Goal: Task Accomplishment & Management: Manage account settings

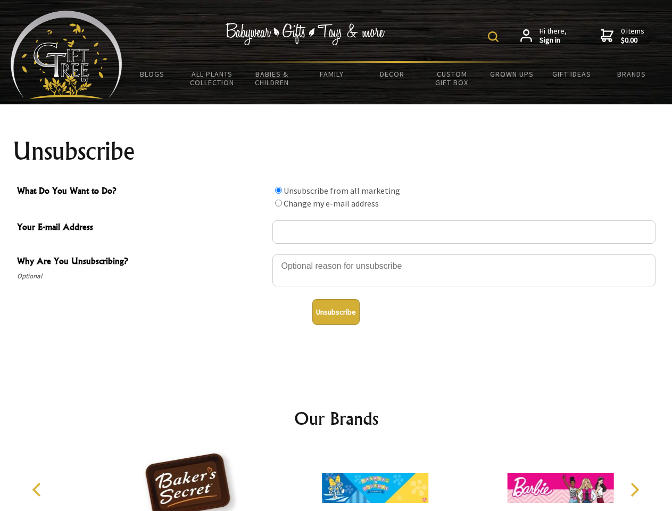
click at [495, 37] on img at bounding box center [493, 36] width 11 height 11
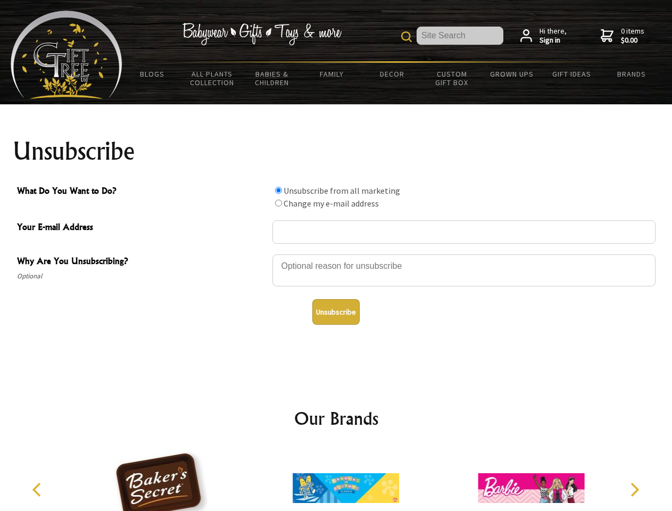
click at [336, 254] on div at bounding box center [464, 271] width 383 height 37
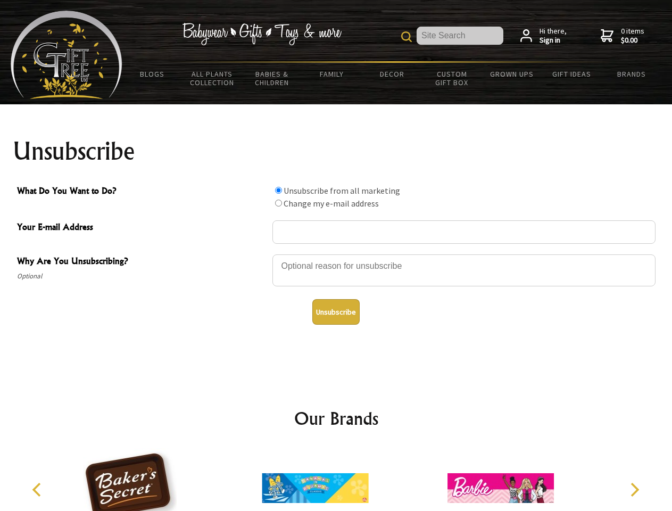
click at [278, 190] on input "What Do You Want to Do?" at bounding box center [278, 190] width 7 height 7
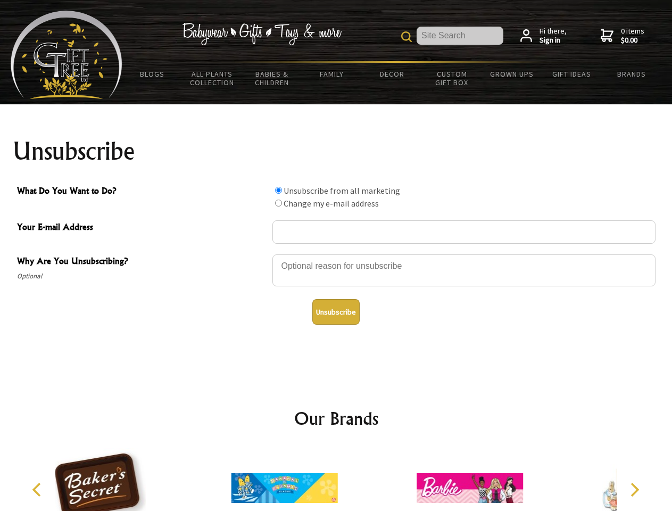
click at [278, 203] on input "What Do You Want to Do?" at bounding box center [278, 203] width 7 height 7
radio input "true"
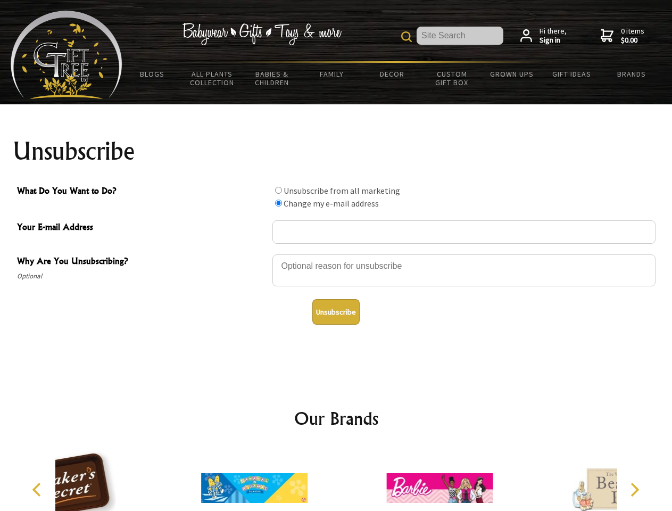
click at [336, 312] on button "Unsubscribe" at bounding box center [335, 312] width 47 height 26
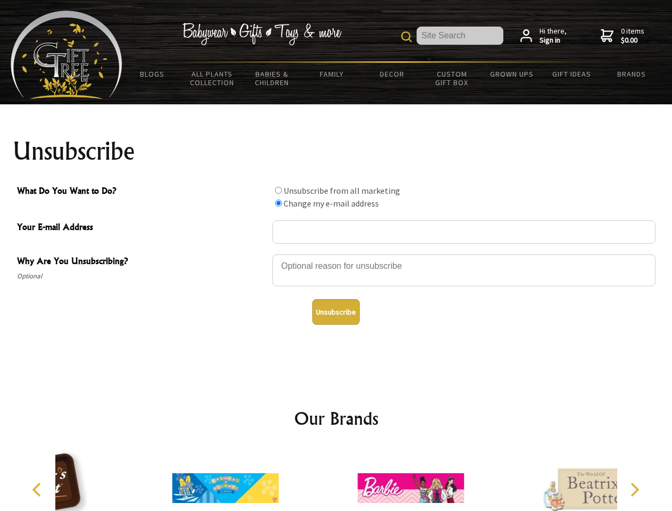
click at [38, 490] on icon "Previous" at bounding box center [38, 490] width 14 height 14
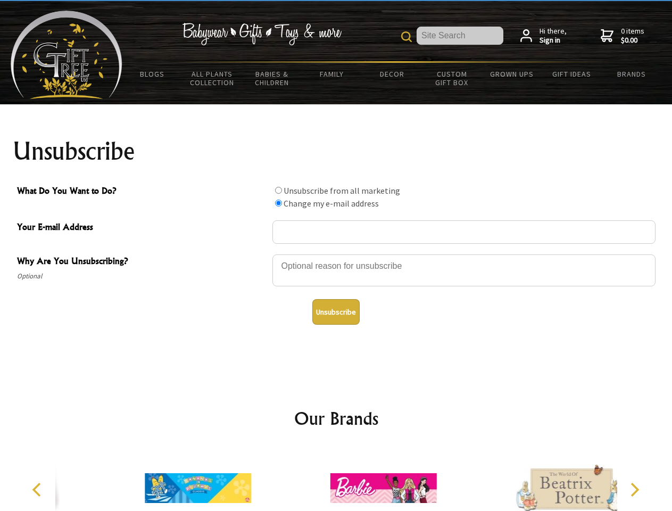
click at [634, 490] on icon "Next" at bounding box center [634, 490] width 14 height 14
